Goal: Task Accomplishment & Management: Manage account settings

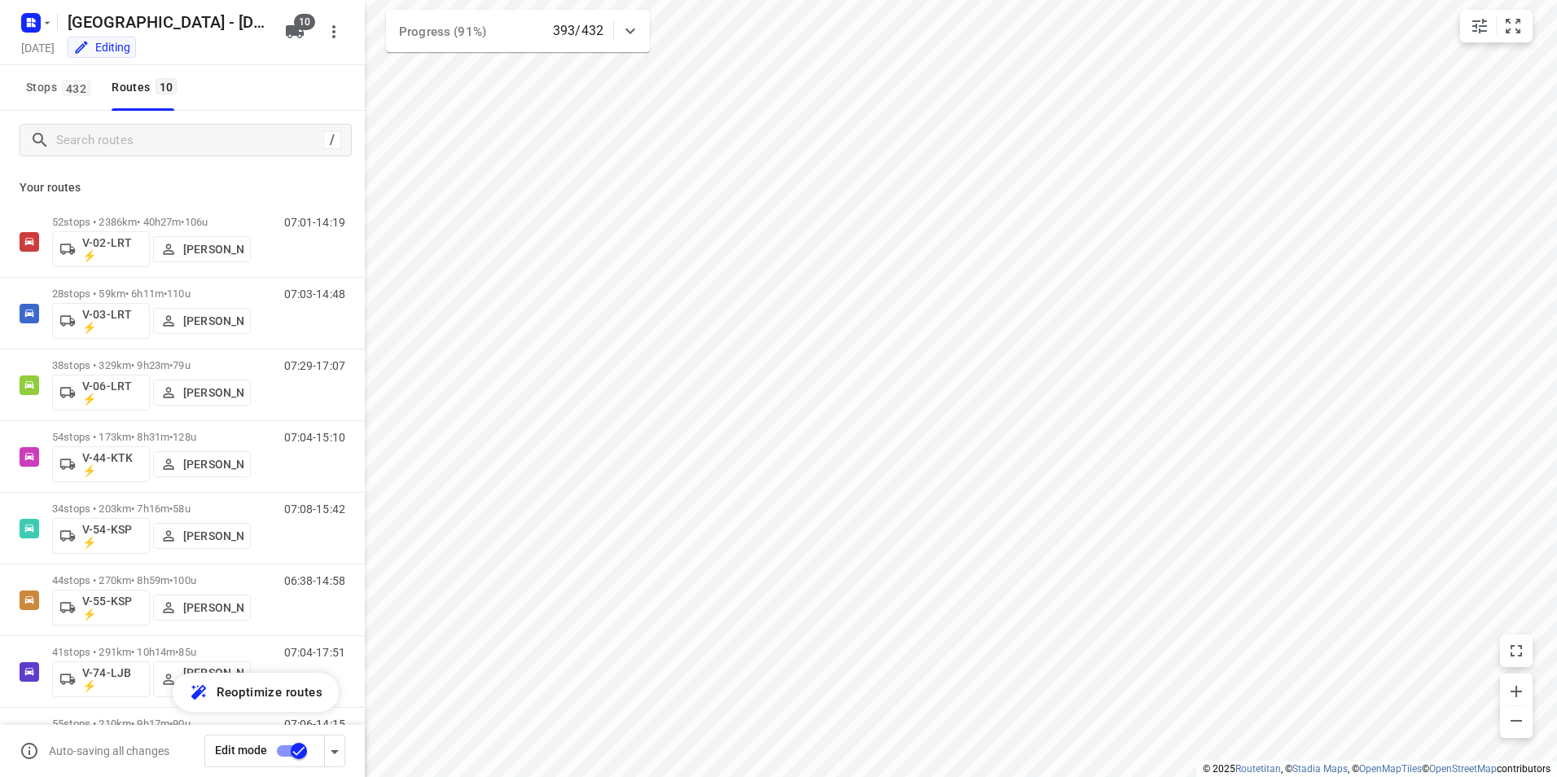
scroll to position [214, 0]
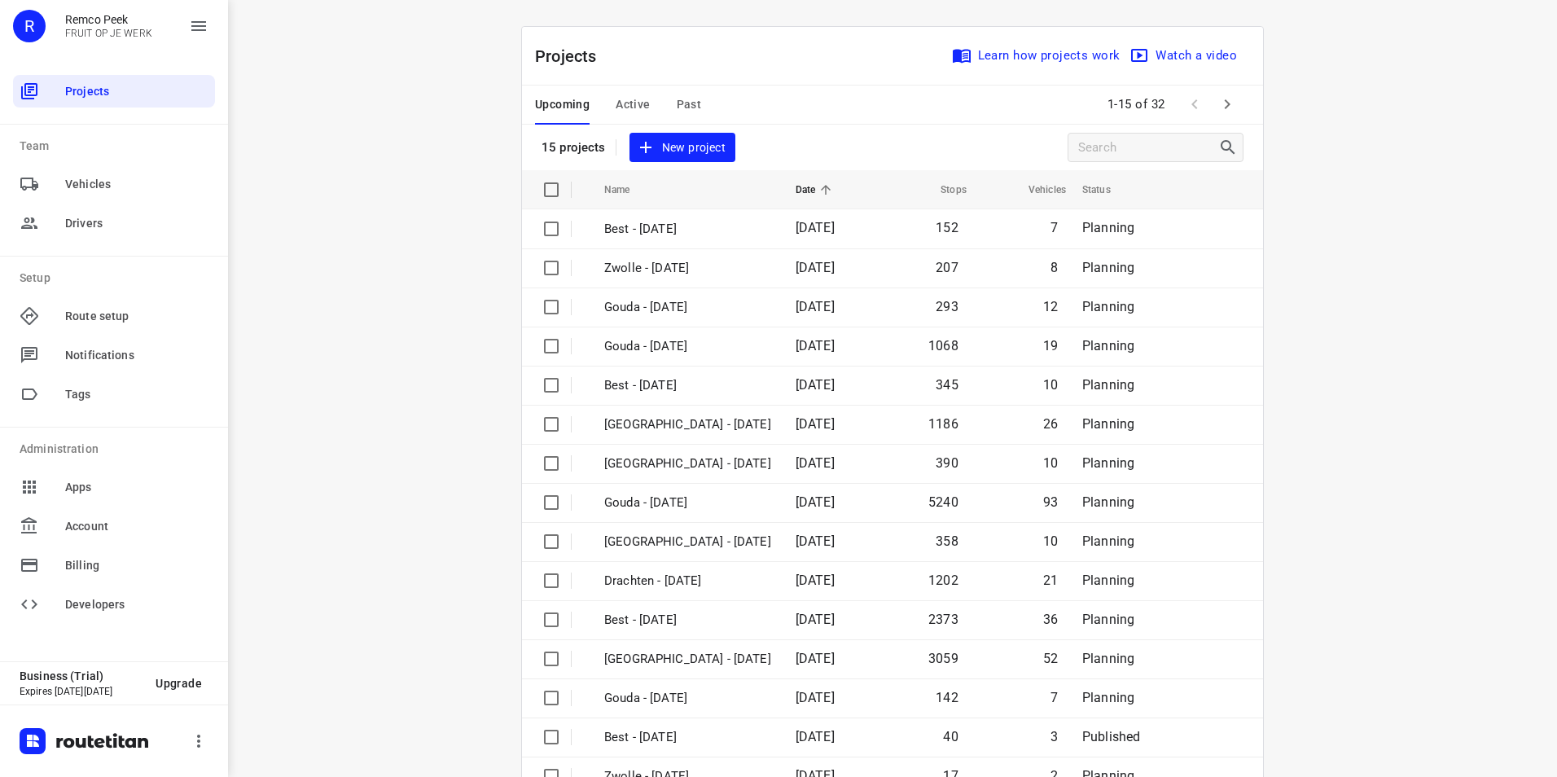
click at [623, 102] on span "Active" at bounding box center [633, 104] width 34 height 20
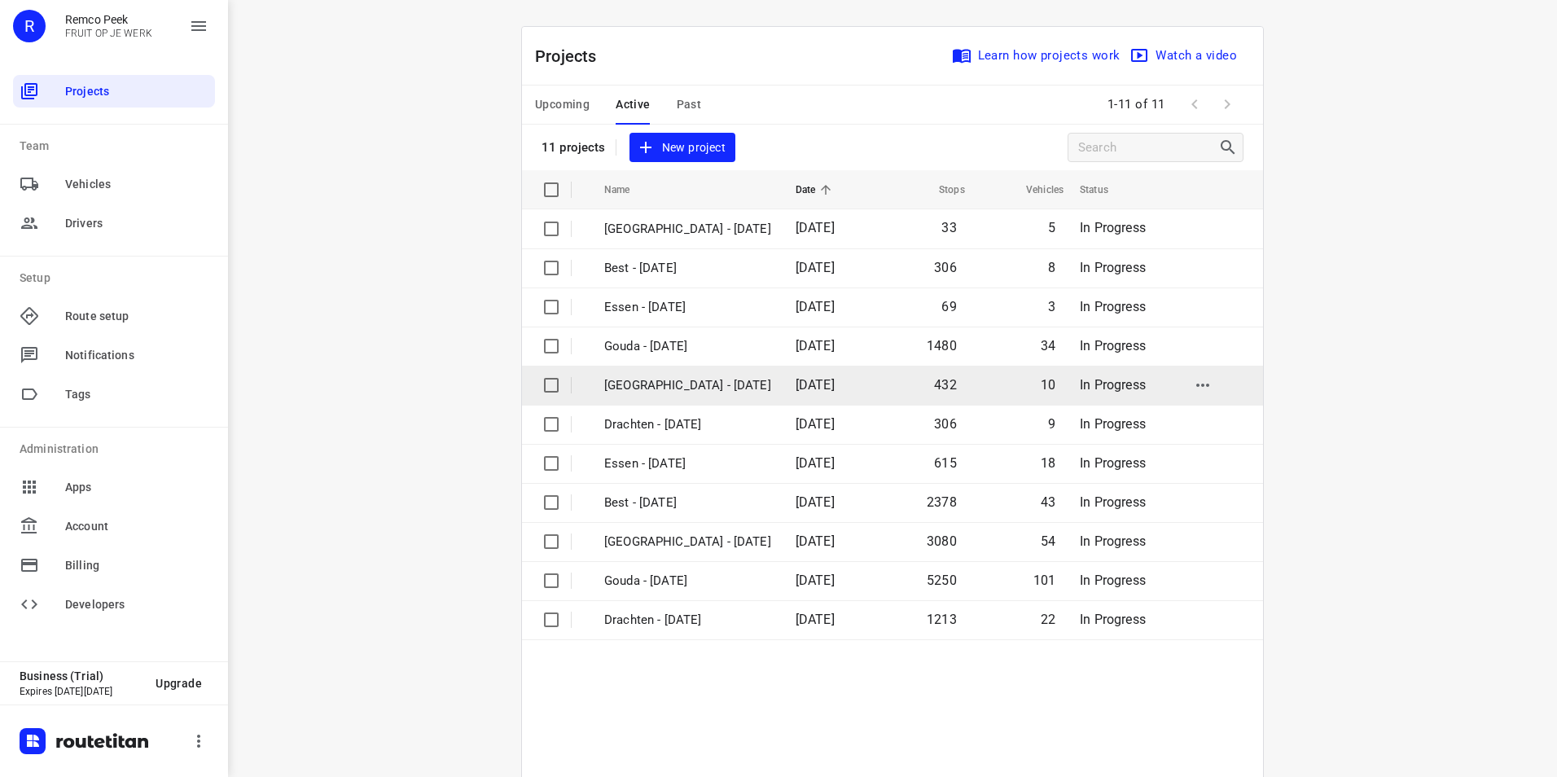
click at [641, 390] on p "[GEOGRAPHIC_DATA] - [DATE]" at bounding box center [687, 385] width 167 height 19
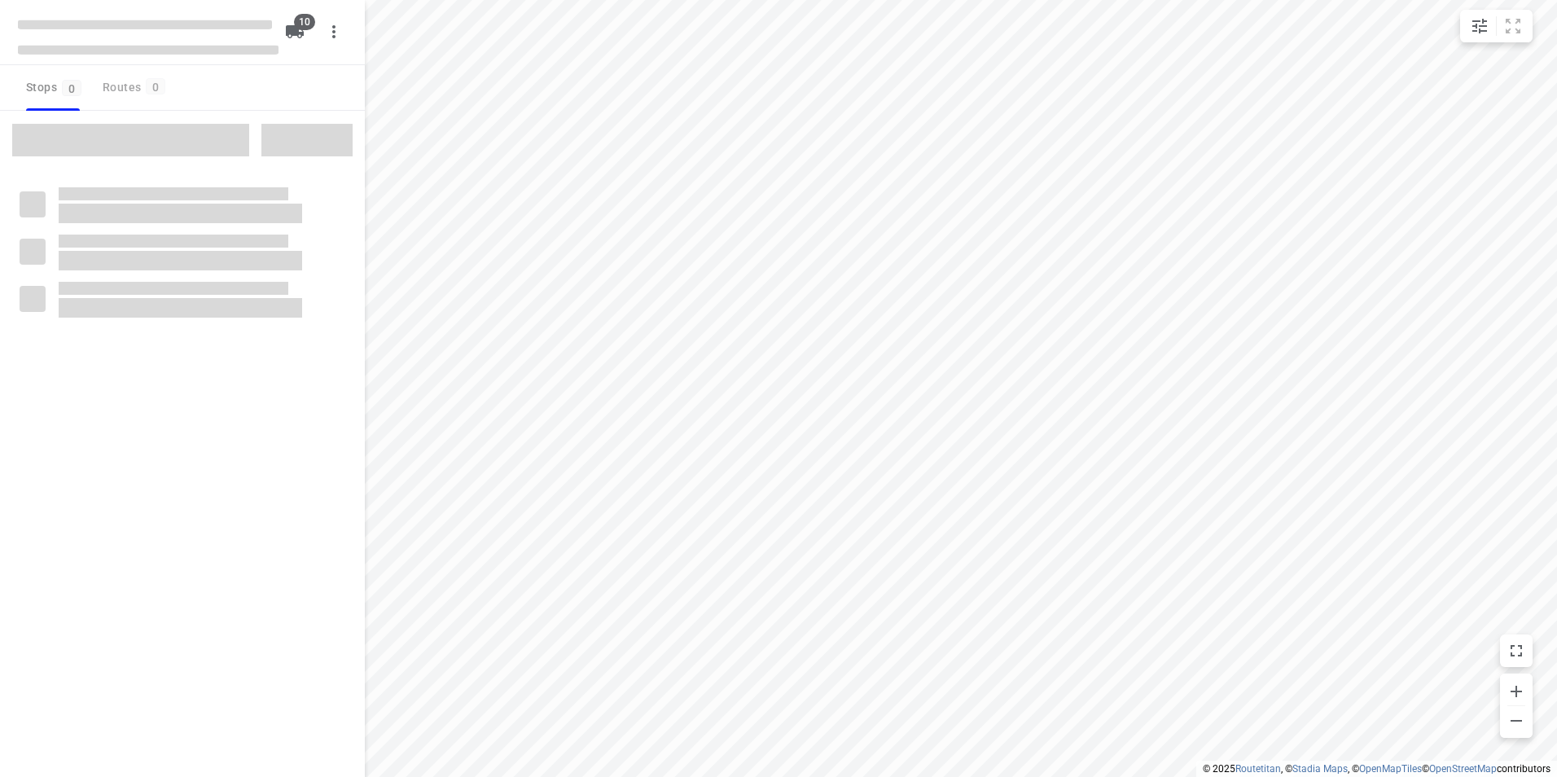
checkbox input "true"
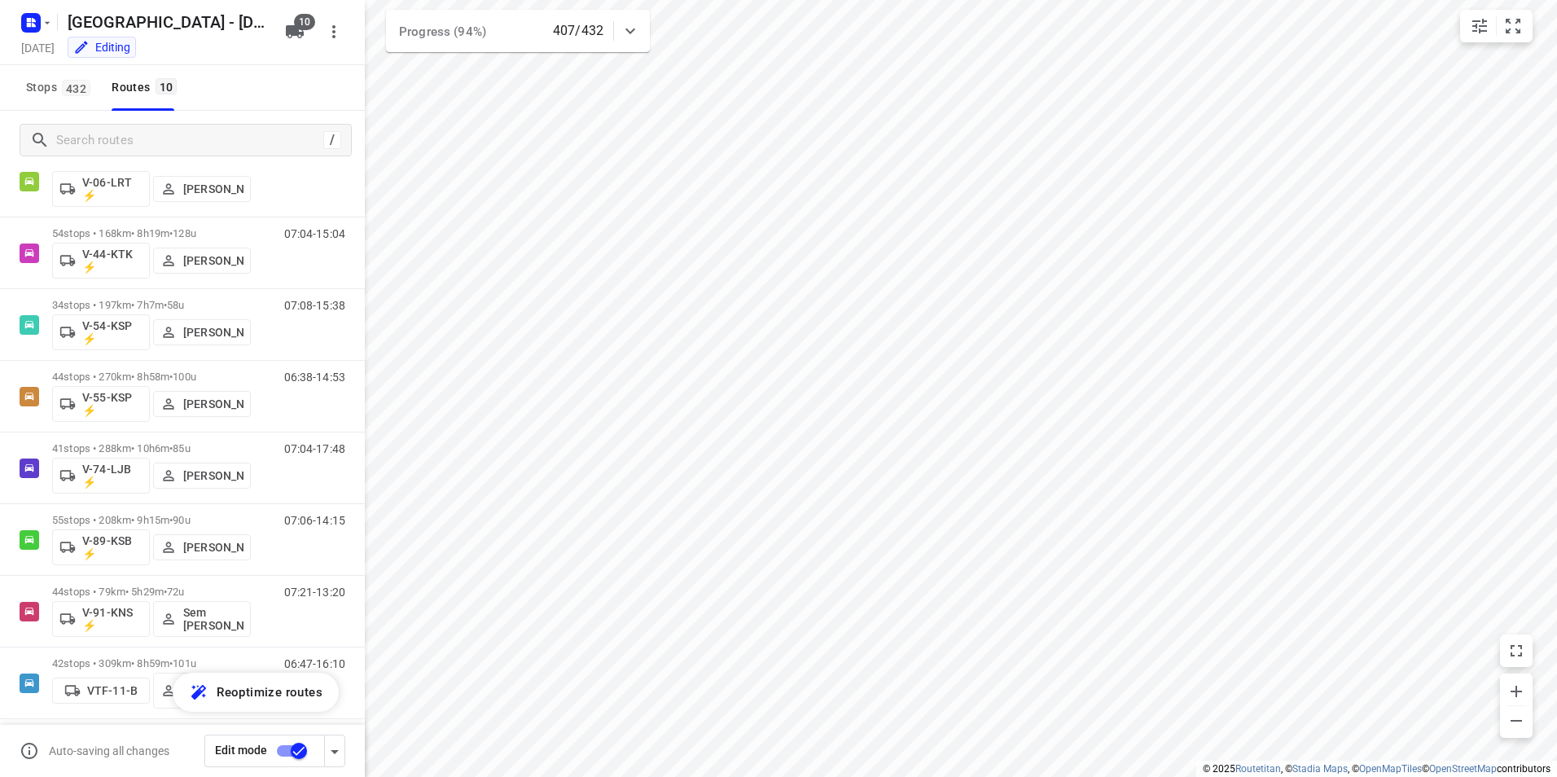
scroll to position [190, 0]
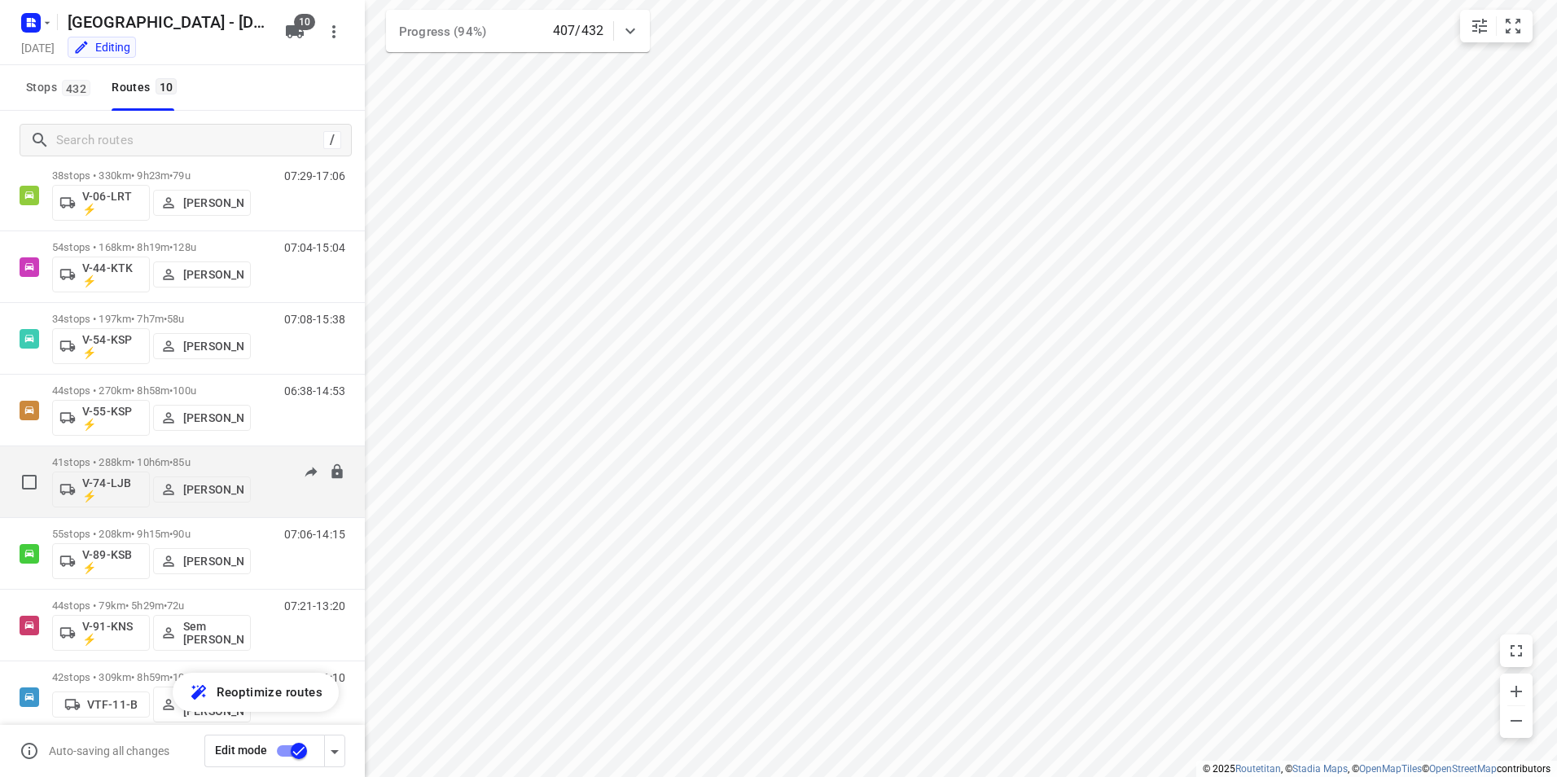
click at [173, 460] on span "•" at bounding box center [170, 462] width 3 height 12
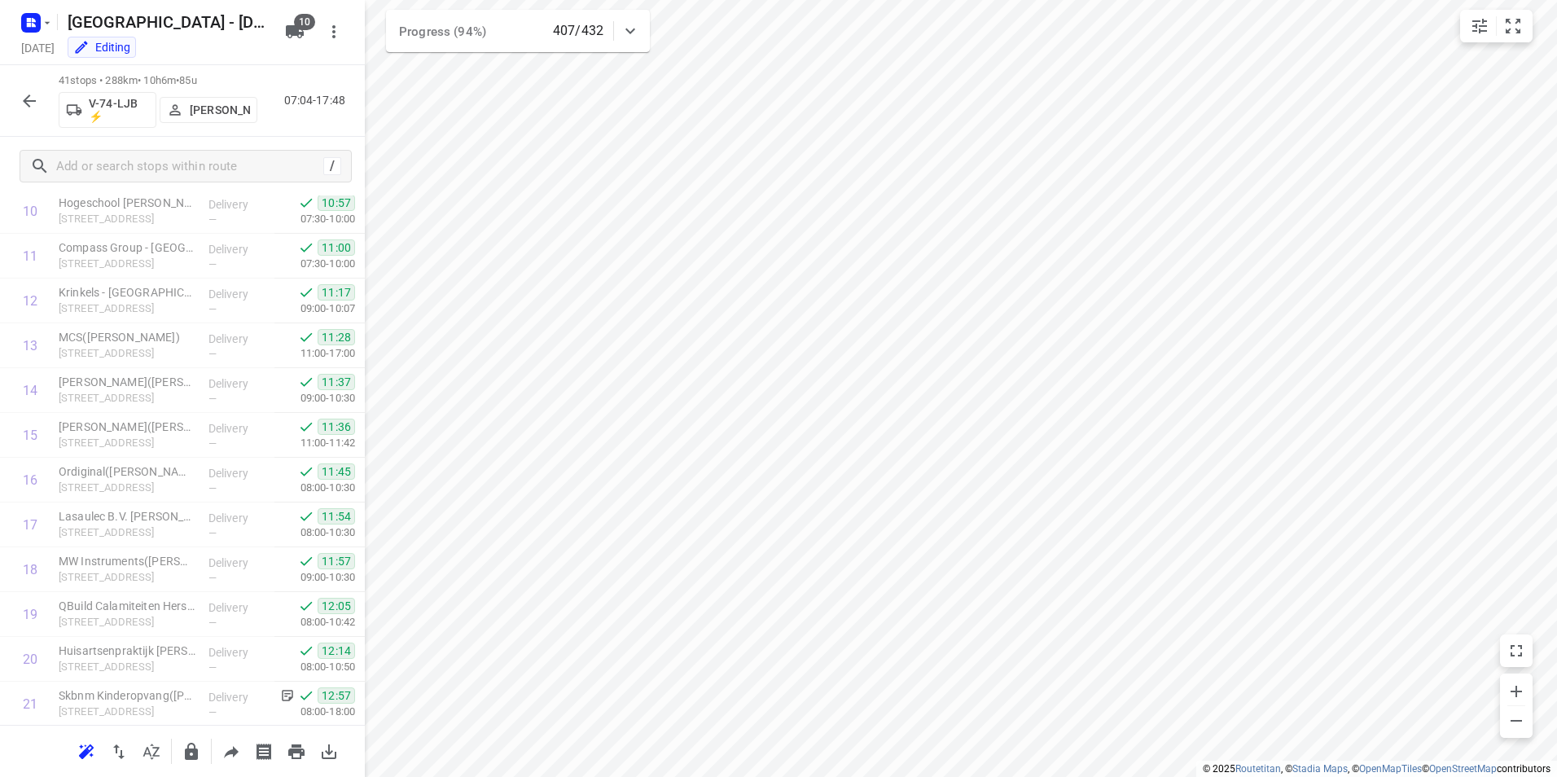
scroll to position [1434, 0]
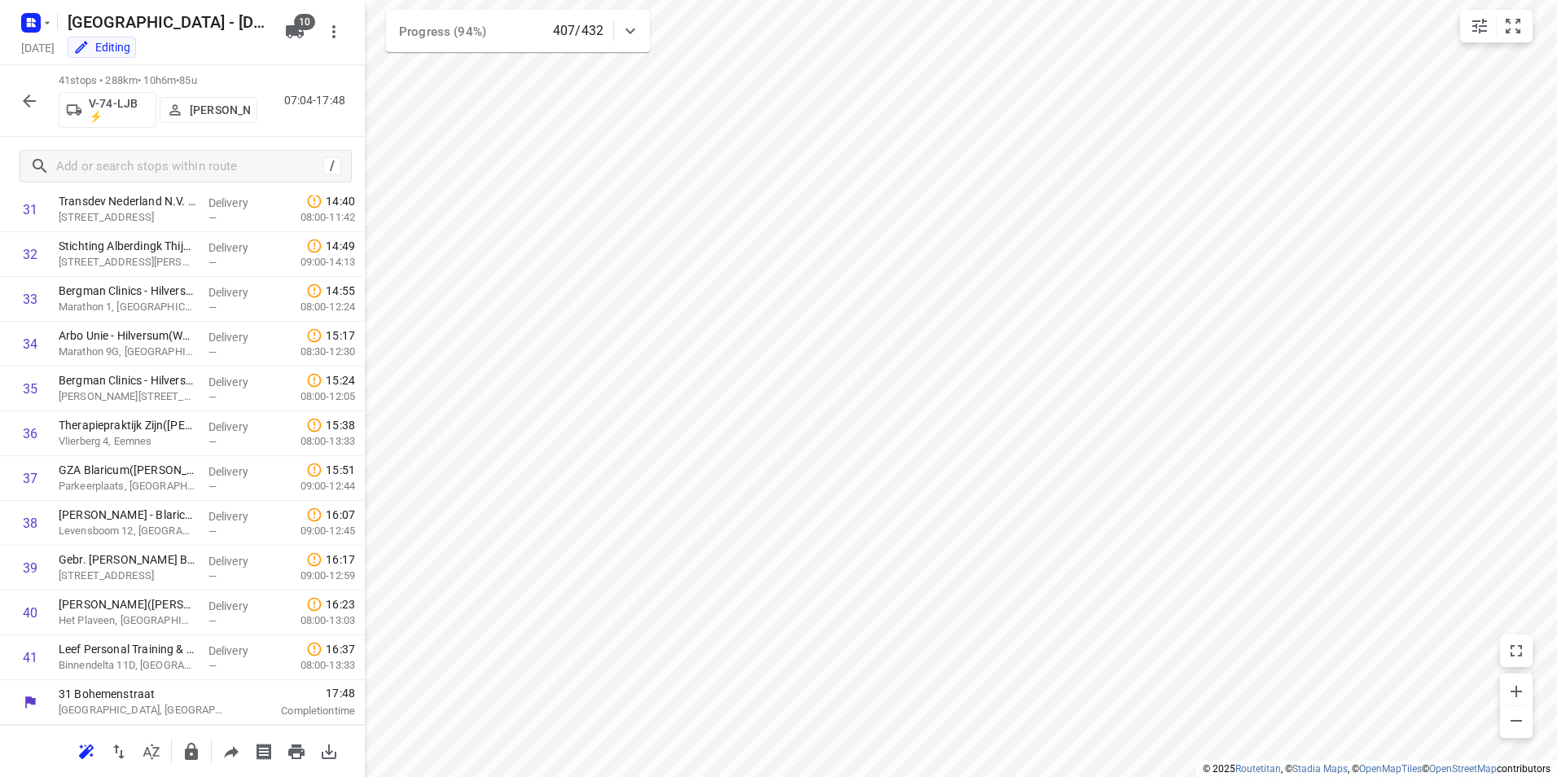
click at [37, 85] on div at bounding box center [29, 101] width 33 height 33
click at [39, 103] on button "button" at bounding box center [29, 101] width 33 height 33
